Goal: Communication & Community: Answer question/provide support

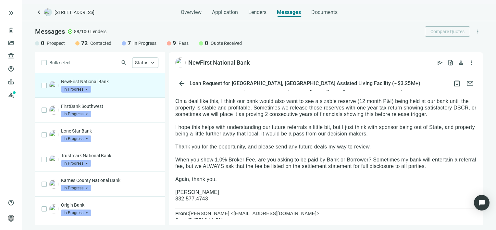
scroll to position [32, 0]
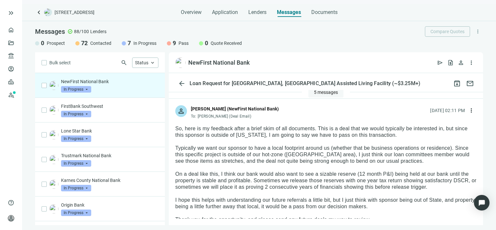
click at [323, 92] on span "5 messages" at bounding box center [326, 92] width 24 height 5
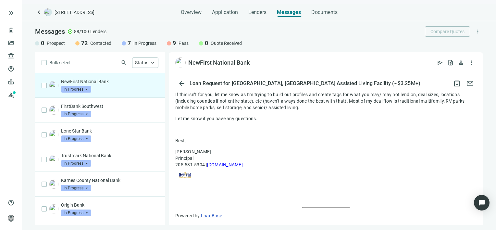
scroll to position [874, 0]
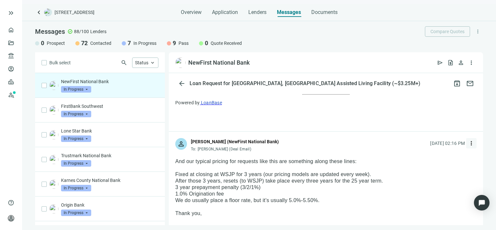
click at [468, 143] on span "more_vert" at bounding box center [471, 143] width 6 height 6
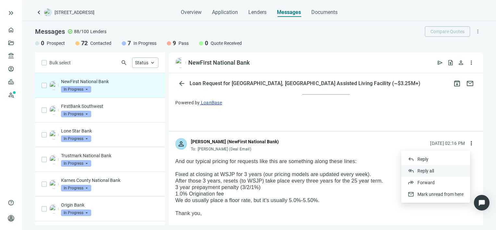
click at [431, 168] on span "Reply all" at bounding box center [425, 170] width 17 height 5
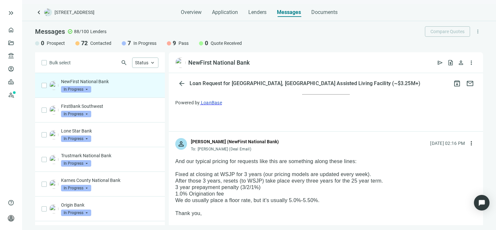
scroll to position [1754, 0]
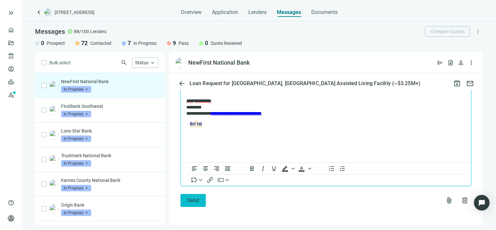
click at [195, 197] on span "Send" at bounding box center [193, 200] width 12 height 6
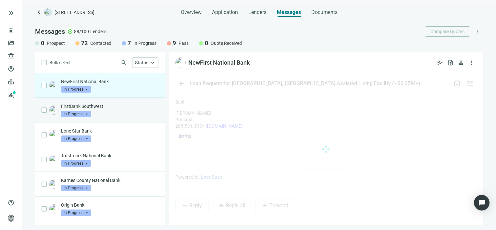
scroll to position [1808, 0]
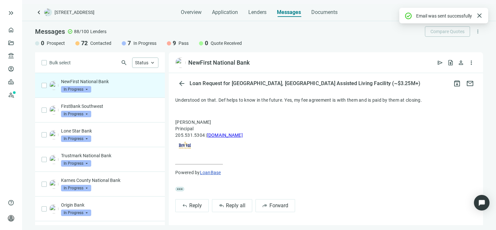
click at [86, 88] on span "In Progress" at bounding box center [76, 89] width 30 height 6
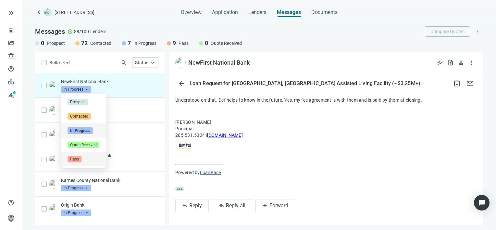
click at [78, 157] on span "Pass" at bounding box center [74, 159] width 14 height 6
